Goal: Task Accomplishment & Management: Complete application form

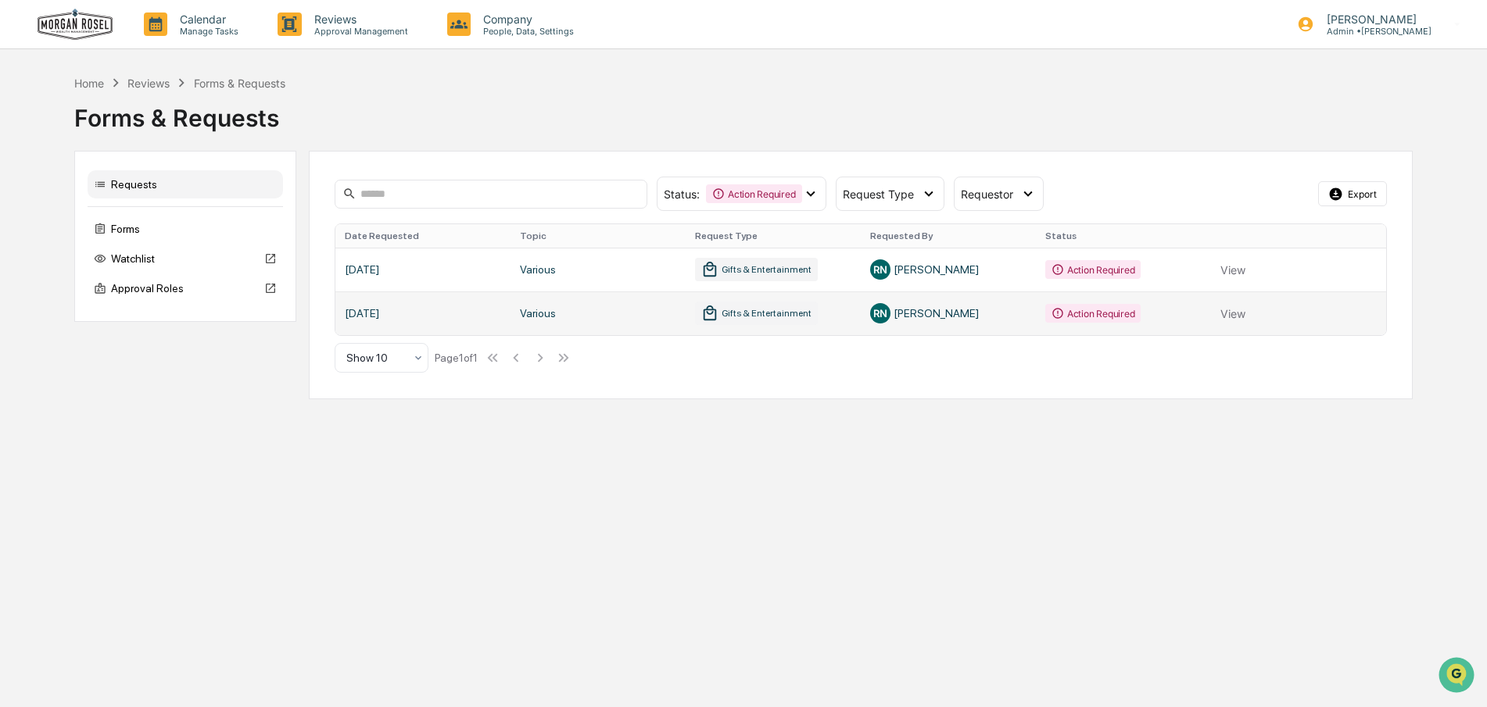
click at [1239, 292] on link at bounding box center [860, 314] width 1051 height 44
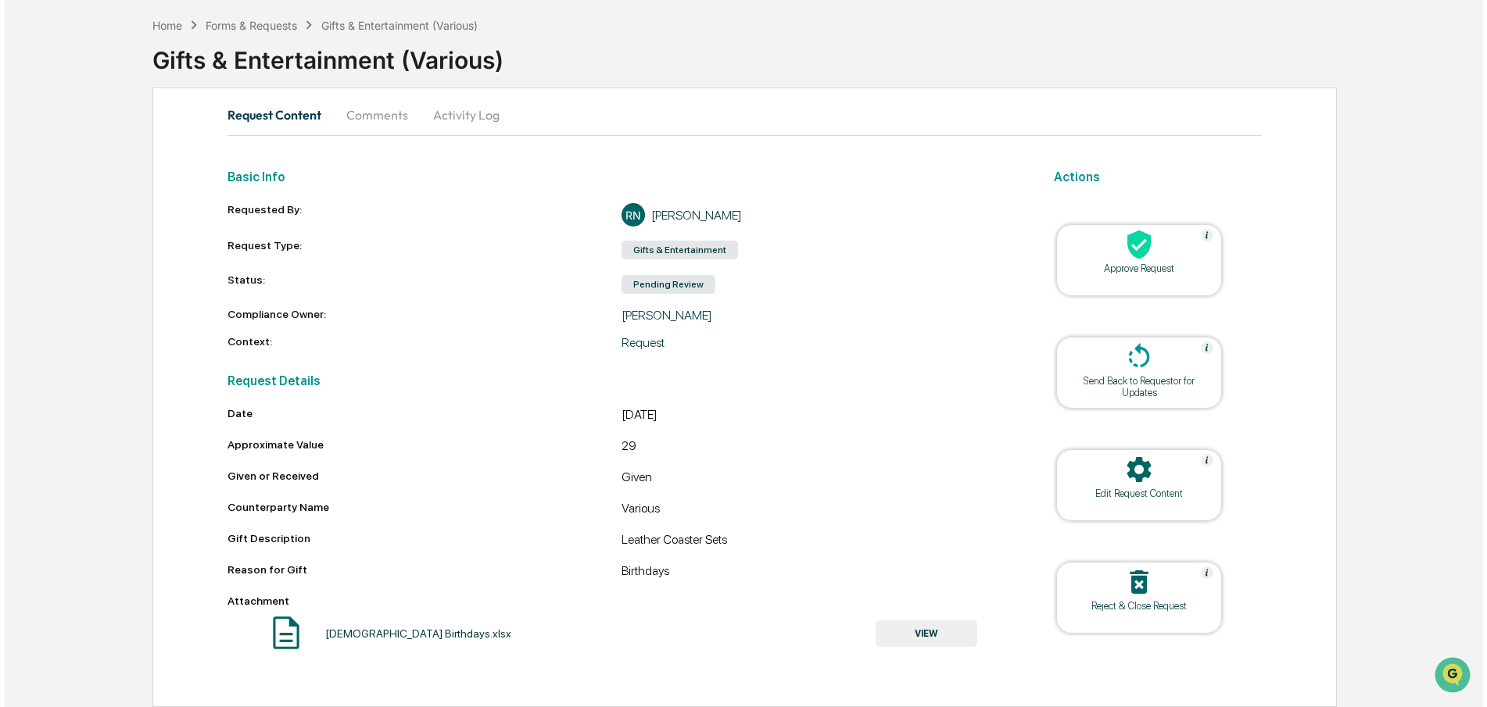
scroll to position [81, 0]
click at [1144, 240] on icon at bounding box center [1134, 244] width 31 height 31
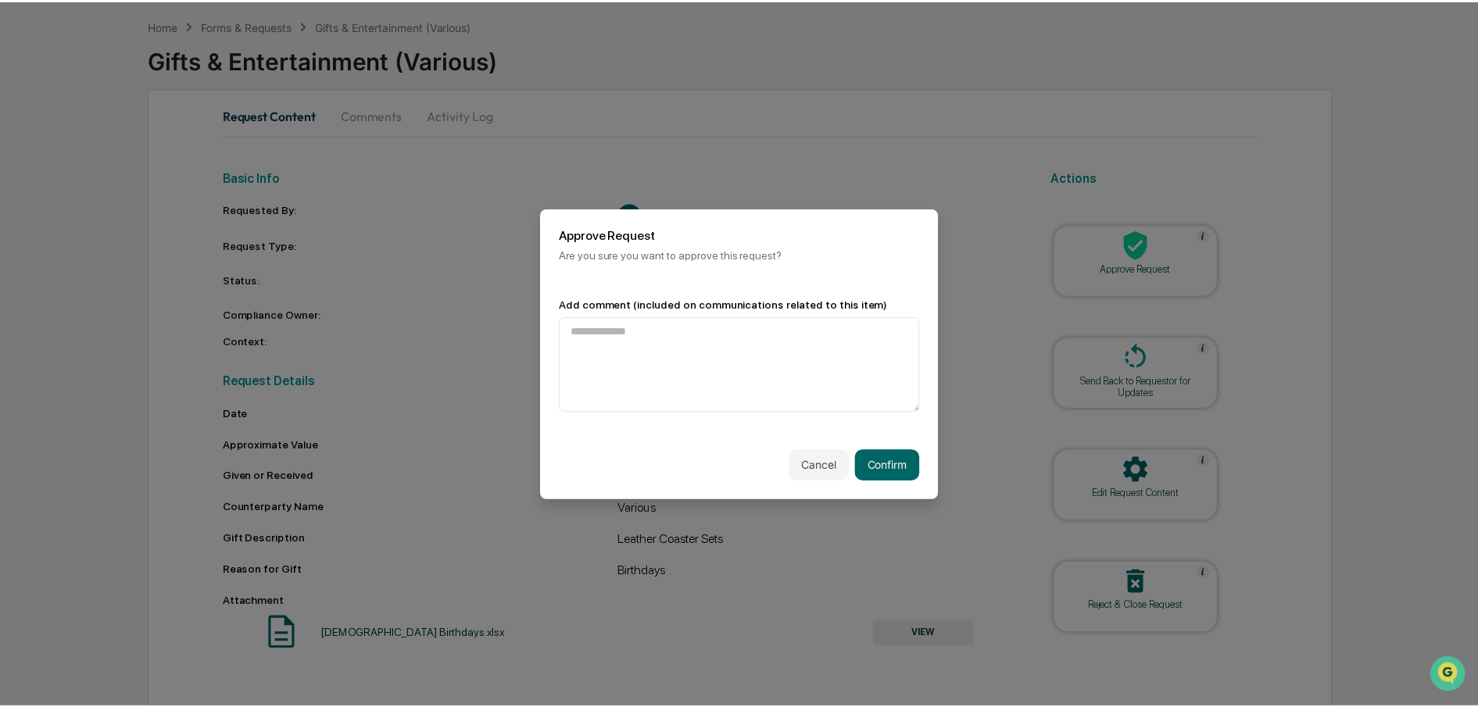
scroll to position [0, 0]
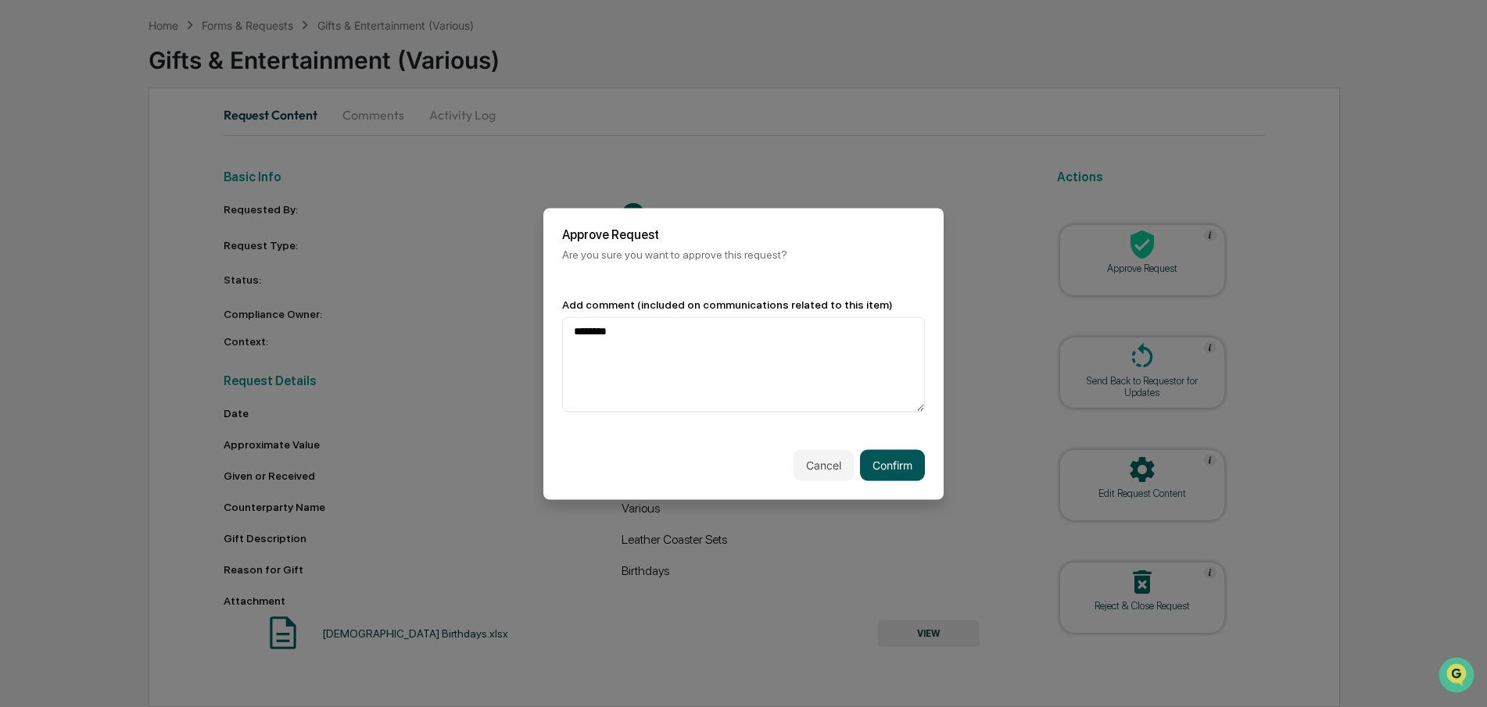
type textarea "********"
click at [900, 465] on button "Confirm" at bounding box center [892, 464] width 65 height 31
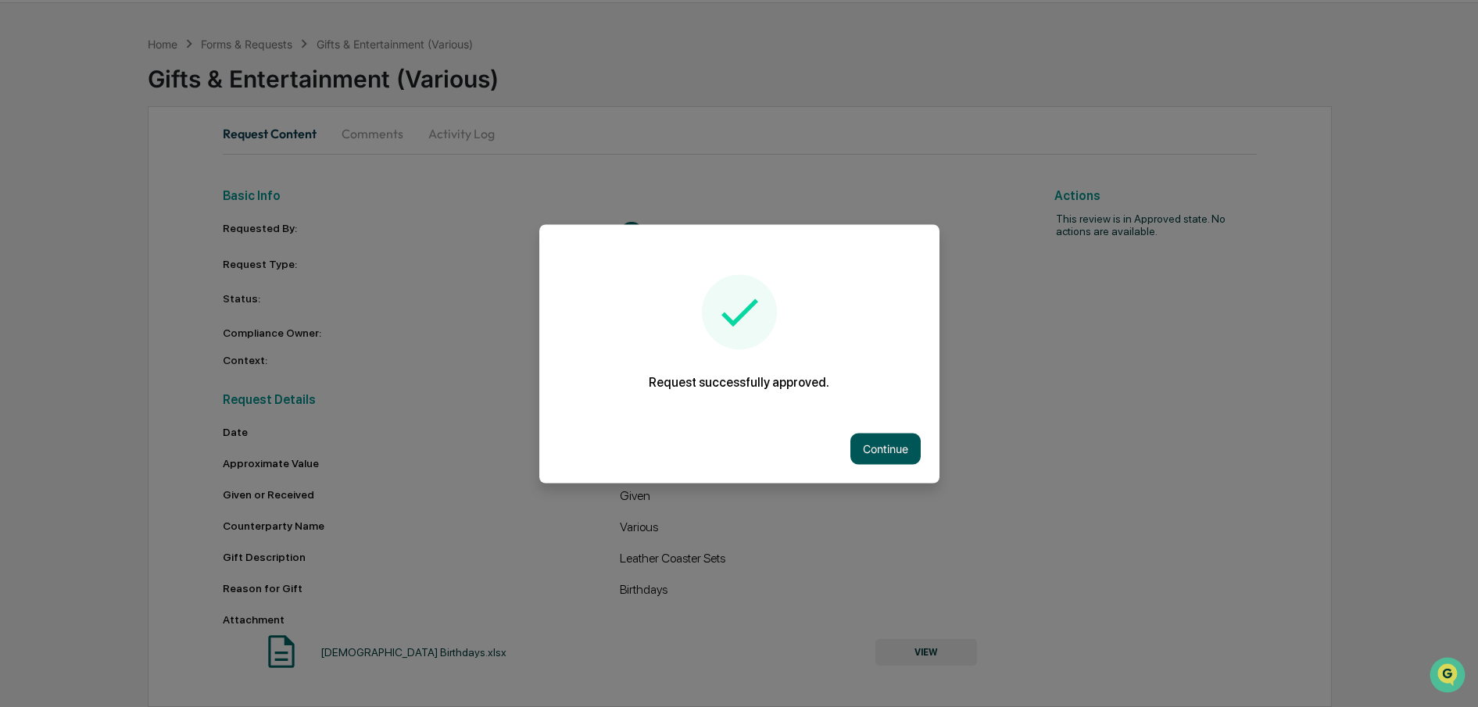
click at [883, 446] on button "Continue" at bounding box center [885, 448] width 70 height 31
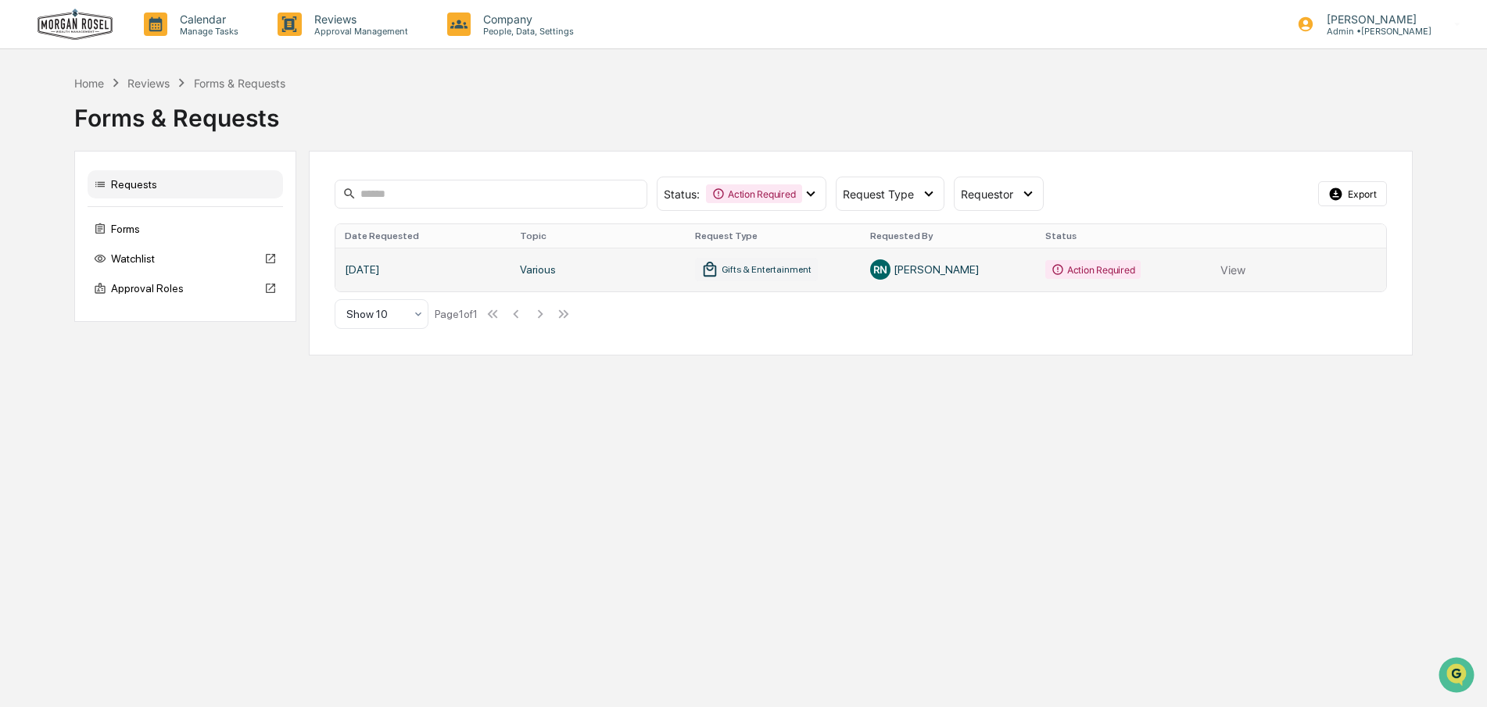
click at [1241, 270] on link at bounding box center [860, 270] width 1051 height 44
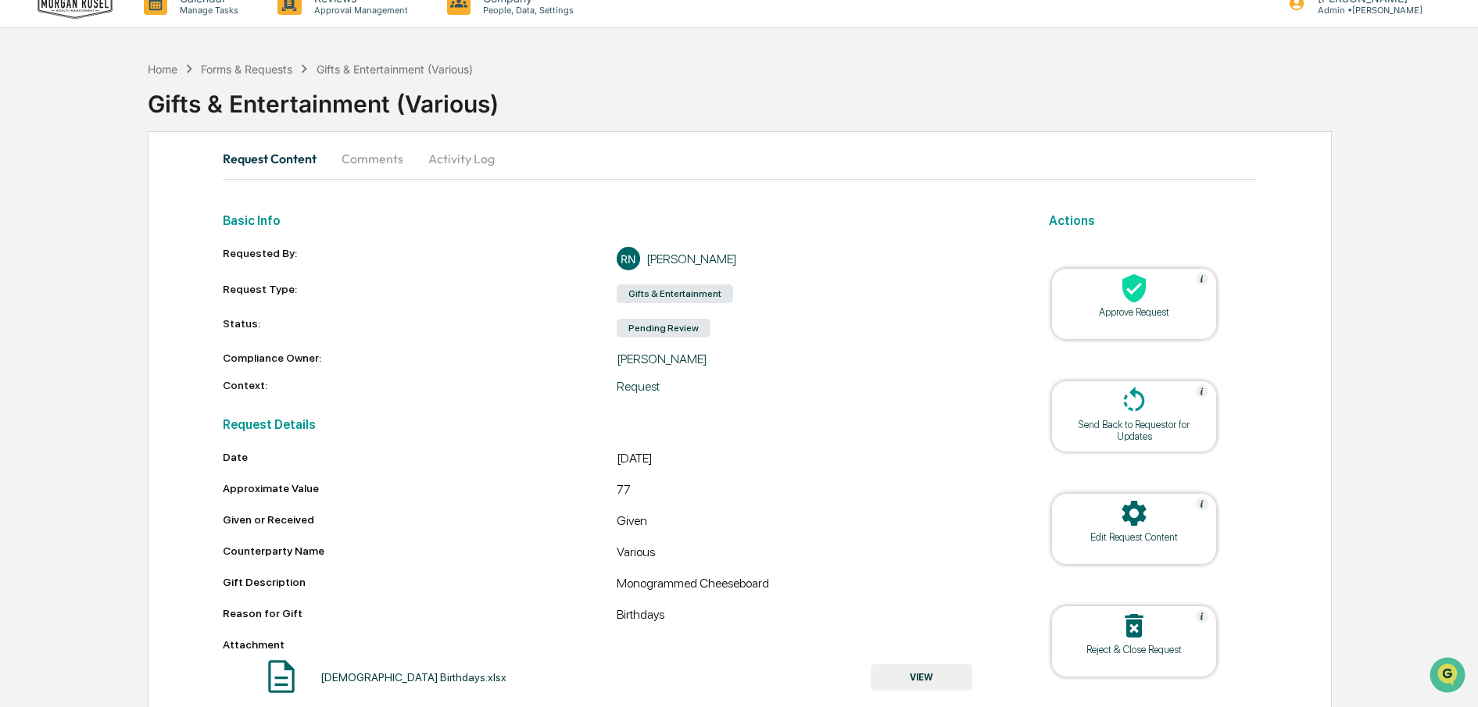
scroll to position [77, 0]
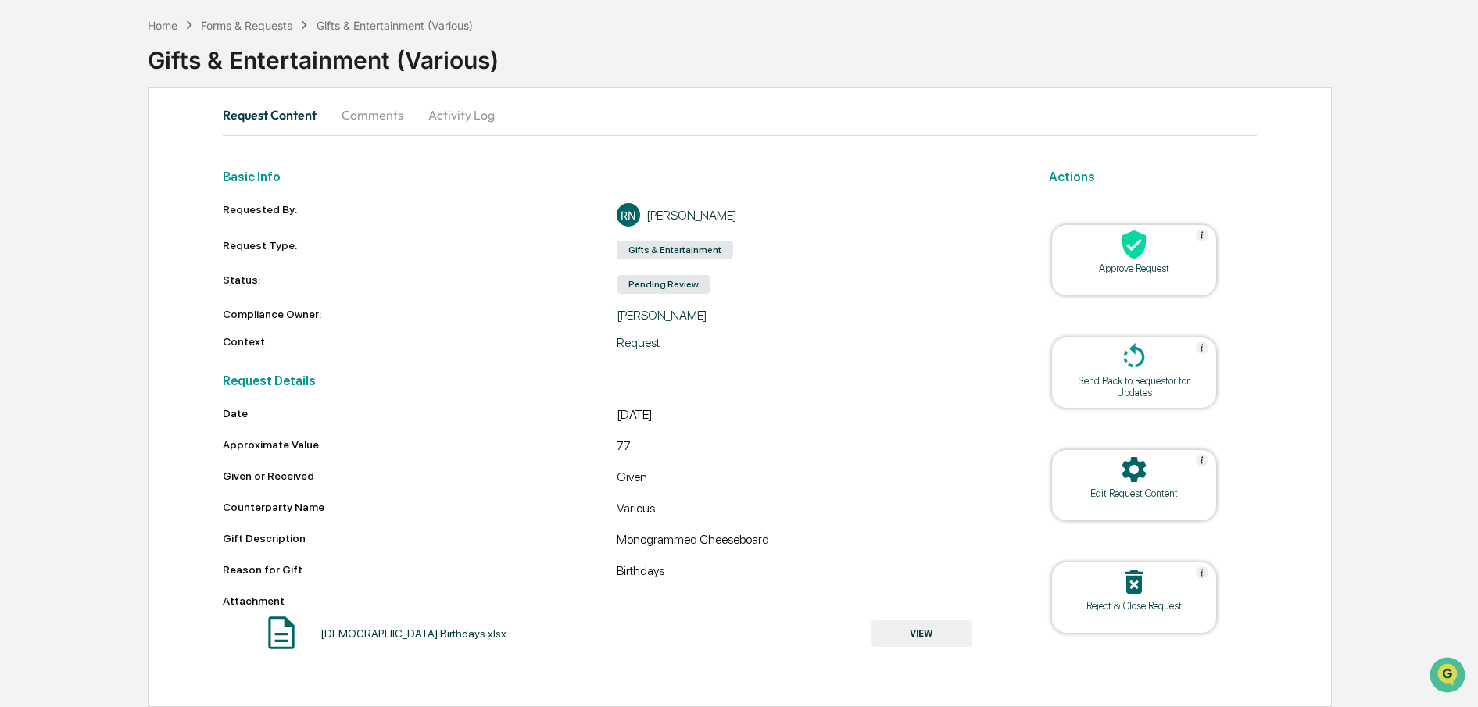
click at [1126, 236] on icon at bounding box center [1133, 245] width 23 height 29
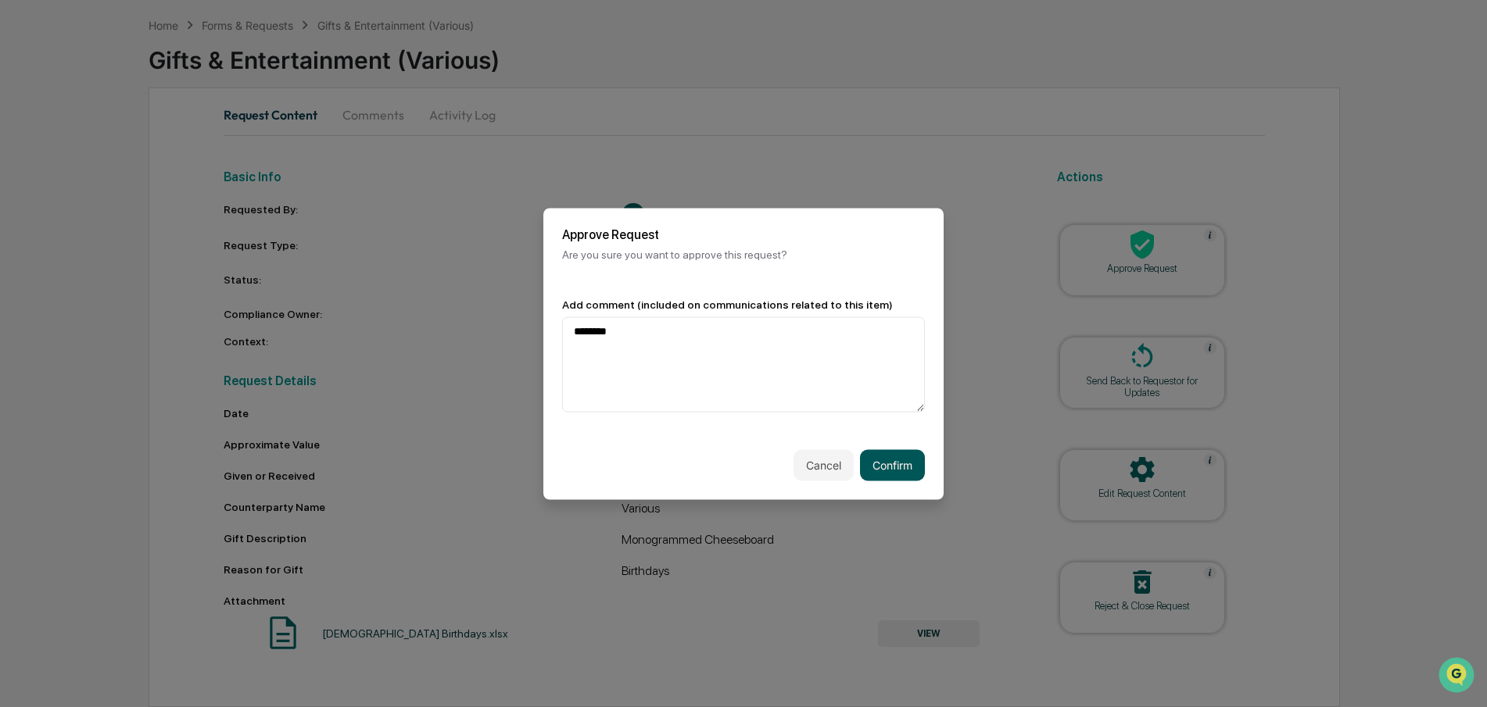
type textarea "********"
click at [887, 464] on button "Confirm" at bounding box center [892, 464] width 65 height 31
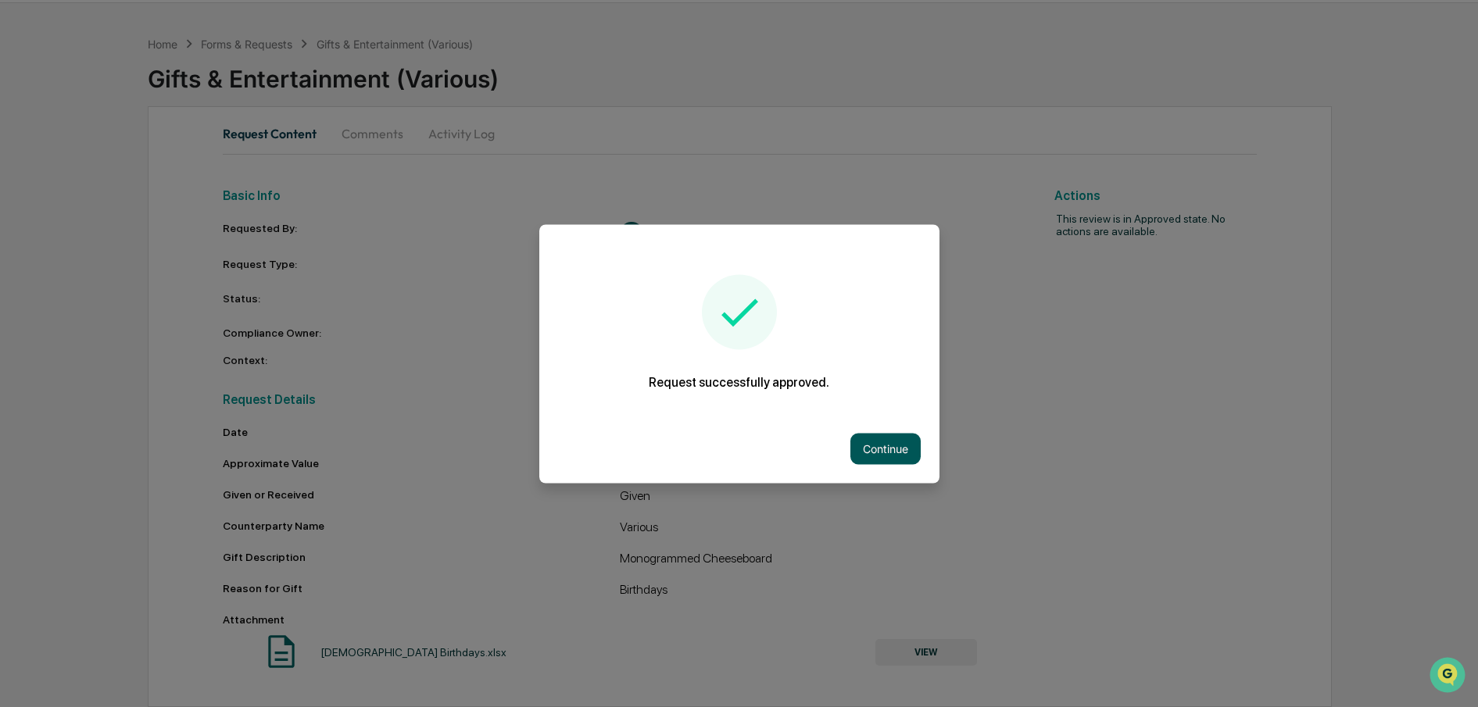
click at [885, 449] on button "Continue" at bounding box center [885, 448] width 70 height 31
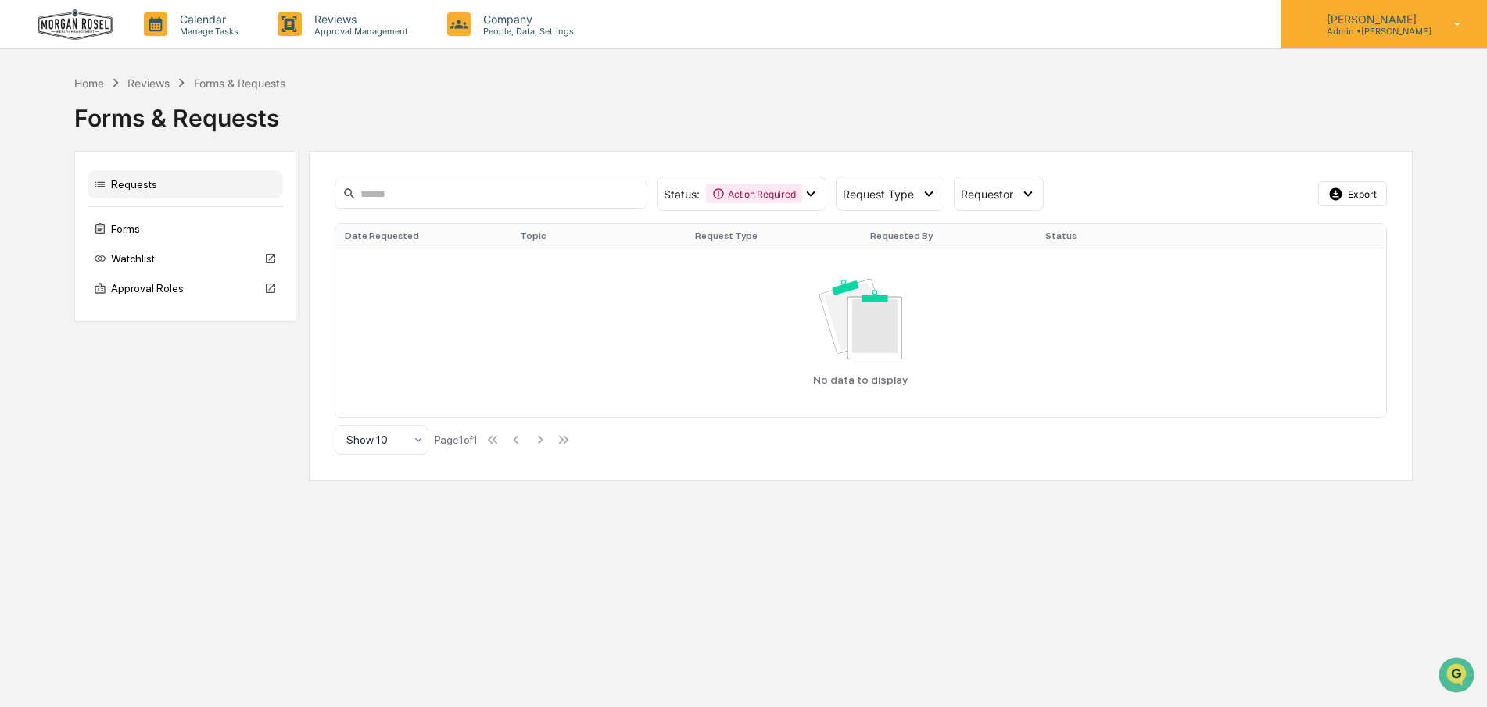
click at [1341, 26] on p "Admin • [PERSON_NAME]" at bounding box center [1372, 31] width 117 height 11
